Goal: Navigation & Orientation: Go to known website

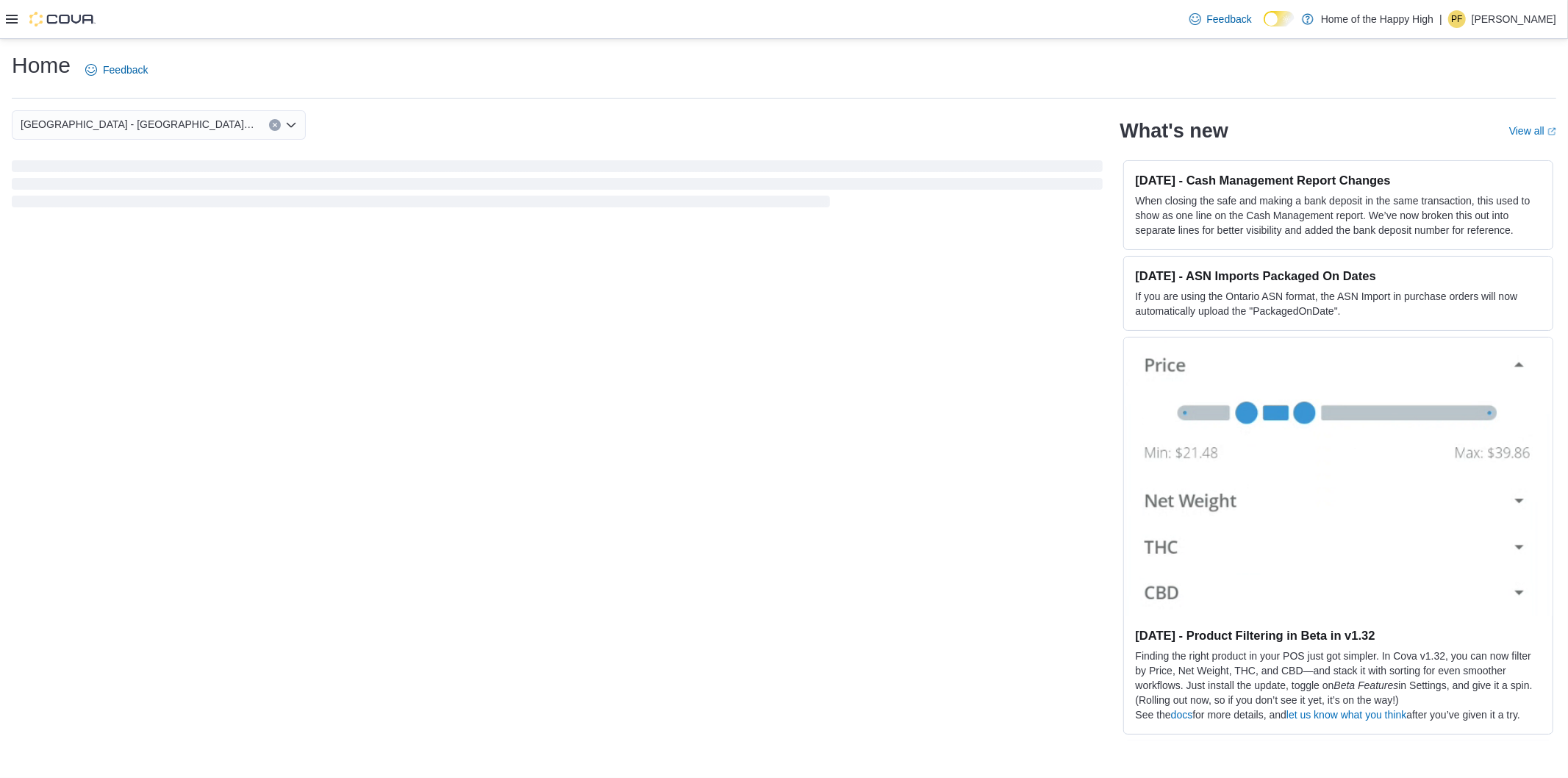
click at [1520, 17] on p "[PERSON_NAME]" at bounding box center [1513, 19] width 84 height 18
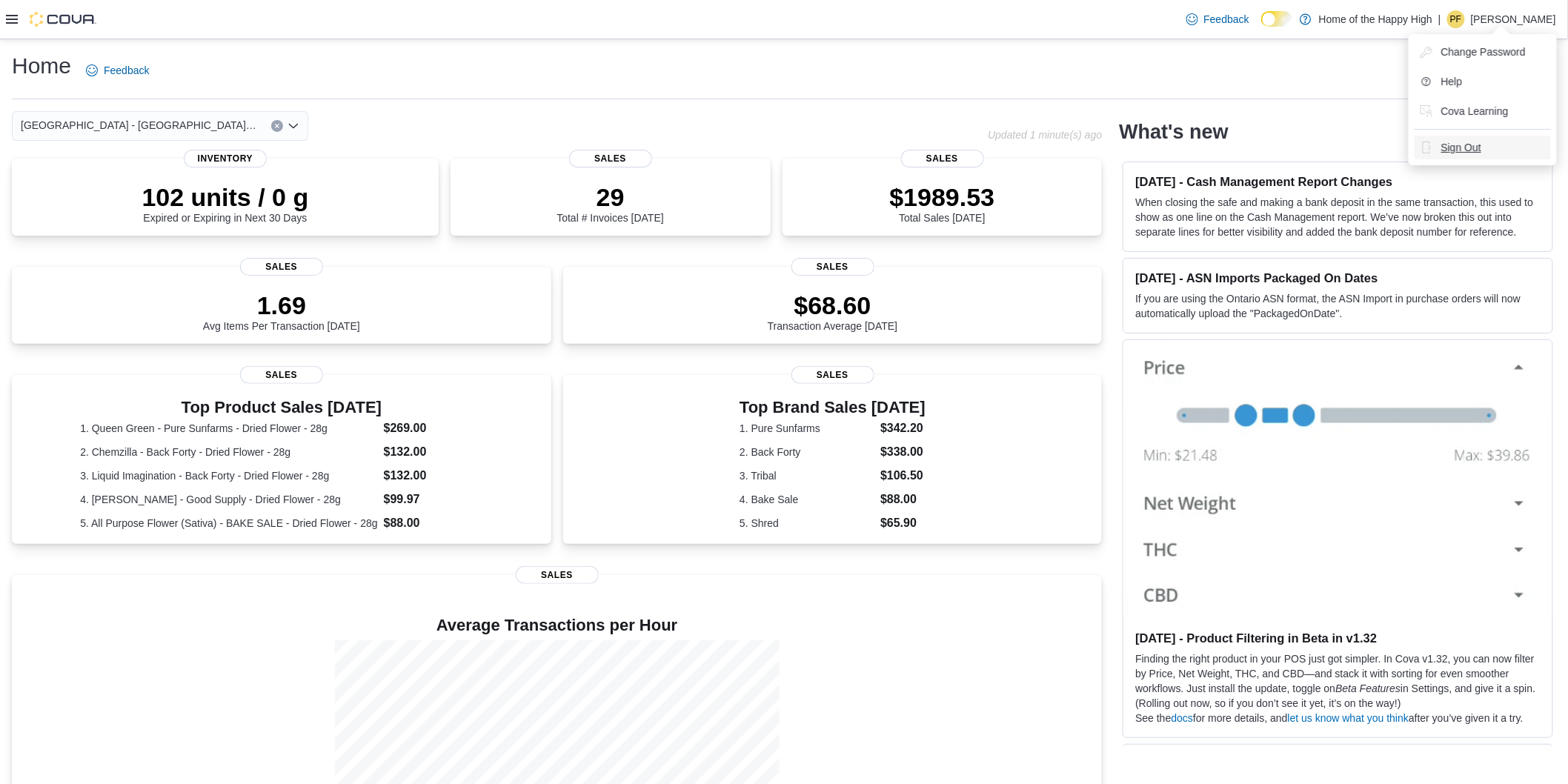
click at [1455, 140] on span "Sign Out" at bounding box center [1461, 147] width 40 height 15
